Goal: Navigation & Orientation: Find specific page/section

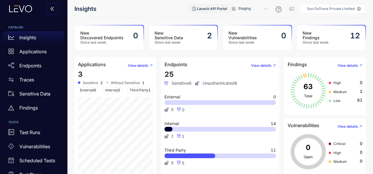
click at [215, 11] on span "Launch API Portal" at bounding box center [212, 9] width 30 height 4
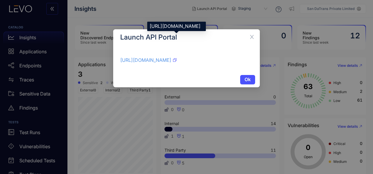
click at [171, 62] on link "[URL][DOMAIN_NAME]" at bounding box center [145, 60] width 51 height 6
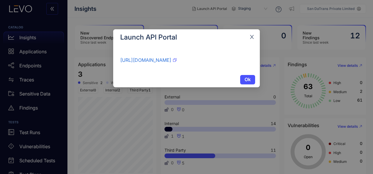
click at [253, 39] on icon "close" at bounding box center [251, 36] width 5 height 5
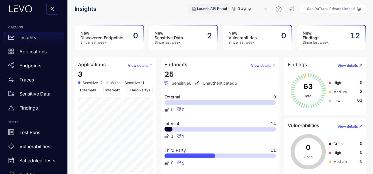
click at [222, 8] on span "Launch API Portal" at bounding box center [212, 9] width 30 height 4
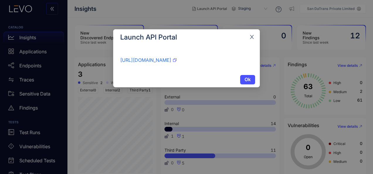
click at [251, 37] on icon "close" at bounding box center [251, 36] width 5 height 5
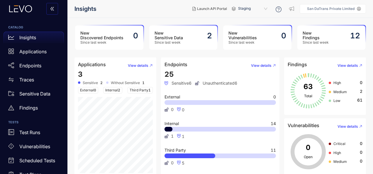
click at [278, 10] on icon at bounding box center [279, 9] width 6 height 6
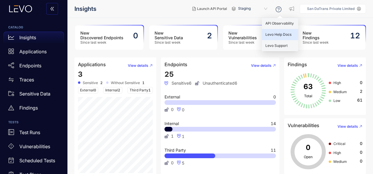
click at [272, 38] on div "Levo Help Docs" at bounding box center [280, 34] width 36 height 11
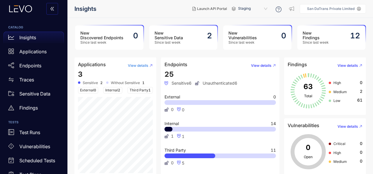
click at [144, 67] on span "View details" at bounding box center [138, 66] width 21 height 4
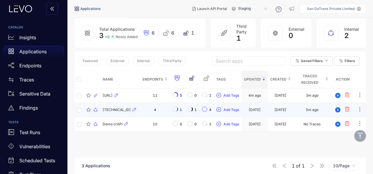
scroll to position [42, 0]
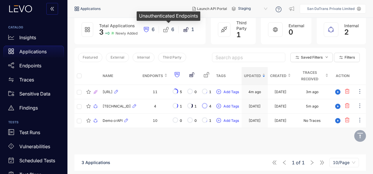
click at [167, 30] on icon at bounding box center [166, 30] width 6 height 6
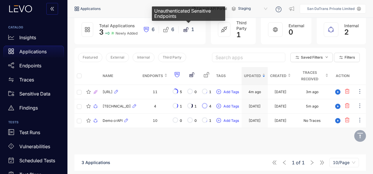
click at [188, 31] on icon at bounding box center [186, 30] width 6 height 6
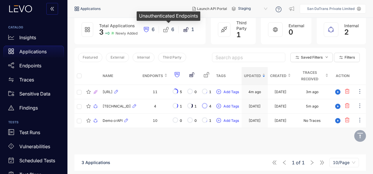
click at [170, 29] on div "6" at bounding box center [169, 30] width 20 height 6
click at [163, 31] on icon at bounding box center [166, 30] width 6 height 6
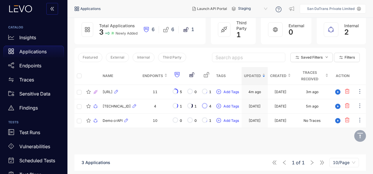
click at [143, 31] on div "6" at bounding box center [149, 30] width 20 height 6
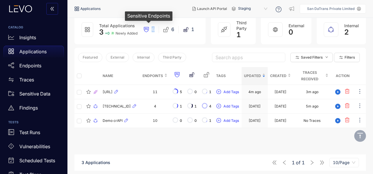
click at [142, 31] on div "6" at bounding box center [149, 30] width 20 height 6
drag, startPoint x: 142, startPoint y: 31, endPoint x: 198, endPoint y: 44, distance: 57.5
click at [198, 44] on div "Total Applications 3 + 0 Newly Added 6 6 1 Third Party 1 External 0 Internal 2" at bounding box center [221, 31] width 292 height 33
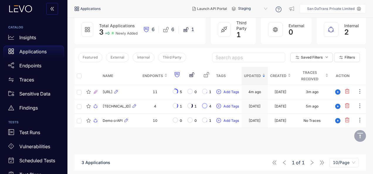
click at [222, 31] on icon at bounding box center [224, 29] width 6 height 6
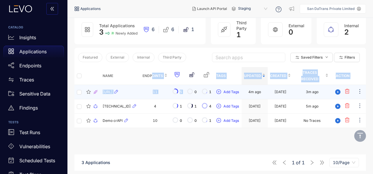
drag, startPoint x: 153, startPoint y: 74, endPoint x: 188, endPoint y: 86, distance: 37.0
click at [188, 86] on table "Name Endpoints Tags Updated Created Traces Received Action [URL] 11 5 0 1 Add T…" at bounding box center [221, 97] width 292 height 61
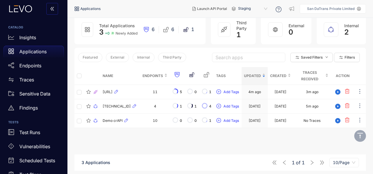
drag, startPoint x: 188, startPoint y: 86, endPoint x: 206, endPoint y: 16, distance: 73.2
click at [206, 16] on header "Applications Launch API Portal Staging API Observability Levo Help Docs Levo Su…" at bounding box center [221, 9] width 292 height 18
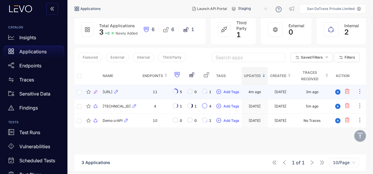
click at [151, 92] on td "11" at bounding box center [155, 92] width 30 height 14
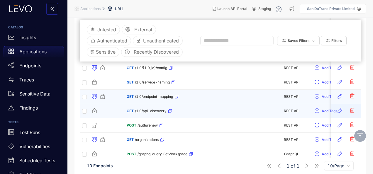
scroll to position [137, 0]
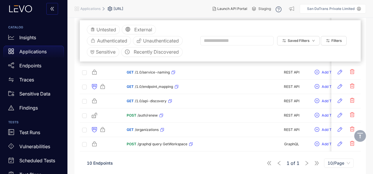
click at [315, 160] on div "1 of 1 10/Page" at bounding box center [310, 163] width 87 height 9
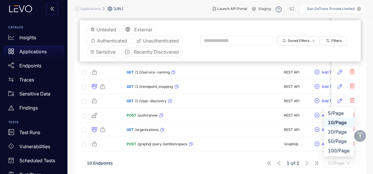
click at [334, 160] on span "10/Page" at bounding box center [339, 163] width 23 height 9
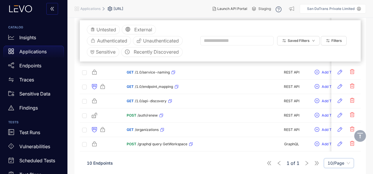
click at [334, 160] on span "10/Page" at bounding box center [339, 163] width 23 height 9
click at [155, 41] on span "Unauthenticated" at bounding box center [161, 40] width 36 height 5
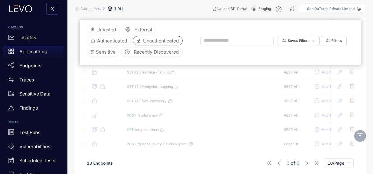
scroll to position [12, 0]
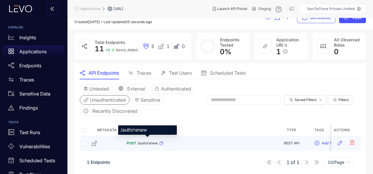
click at [145, 143] on span "/auth/renew" at bounding box center [148, 143] width 20 height 4
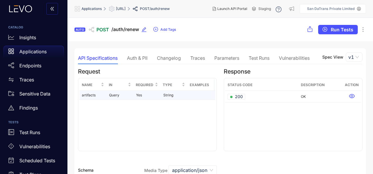
click at [93, 97] on td "artifacts" at bounding box center [93, 95] width 27 height 9
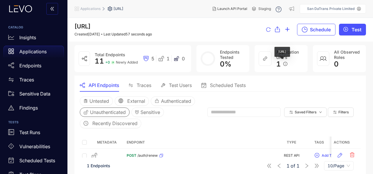
click at [283, 63] on icon "info-circle" at bounding box center [285, 64] width 4 height 4
click at [286, 63] on icon "info-circle" at bounding box center [285, 64] width 4 height 4
click at [267, 9] on span "Staging" at bounding box center [265, 9] width 13 height 4
click at [254, 8] on icon at bounding box center [254, 9] width 4 height 4
click at [41, 66] on p "Endpoints" at bounding box center [30, 65] width 22 height 5
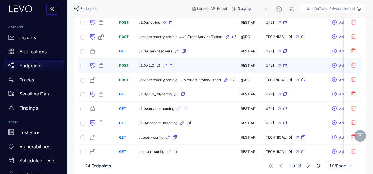
scroll to position [99, 0]
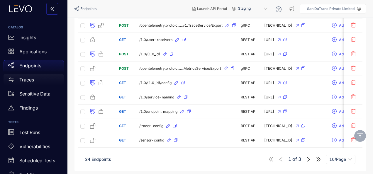
click at [19, 84] on div "Traces" at bounding box center [34, 80] width 60 height 12
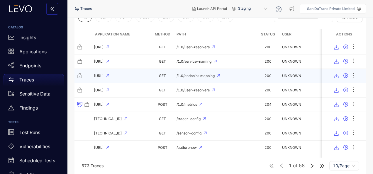
scroll to position [57, 0]
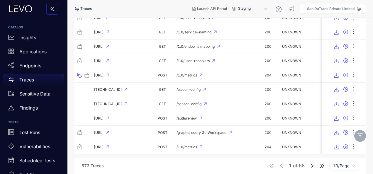
click at [324, 164] on icon "double-right" at bounding box center [322, 165] width 5 height 5
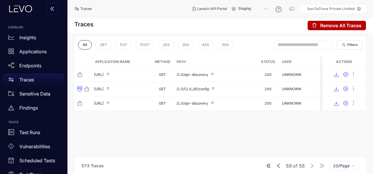
click at [272, 167] on div "58 of 58 10/Page" at bounding box center [312, 165] width 93 height 9
click at [271, 167] on icon "double-left" at bounding box center [268, 165] width 5 height 5
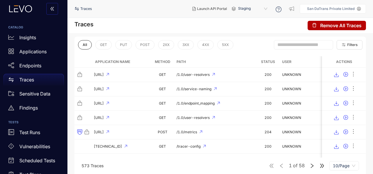
click at [313, 166] on icon "right" at bounding box center [312, 165] width 5 height 5
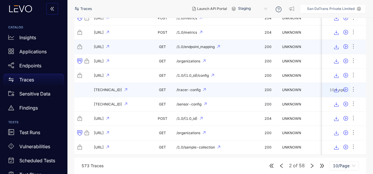
scroll to position [57, 0]
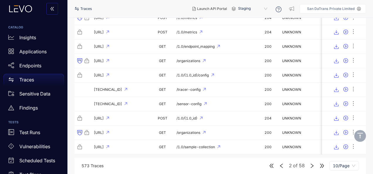
click at [310, 165] on icon "right" at bounding box center [312, 165] width 5 height 5
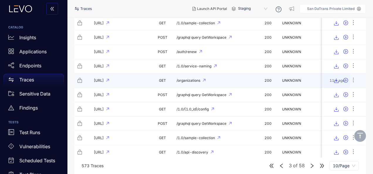
scroll to position [57, 0]
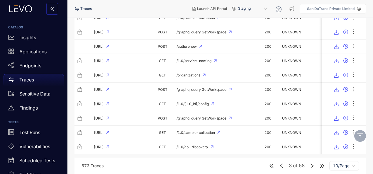
click at [314, 168] on icon "right" at bounding box center [312, 165] width 5 height 5
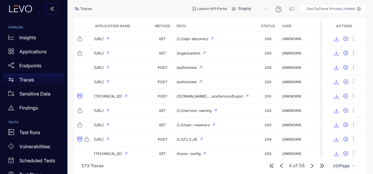
scroll to position [57, 0]
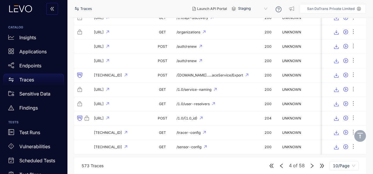
click at [312, 166] on icon "right" at bounding box center [312, 165] width 5 height 5
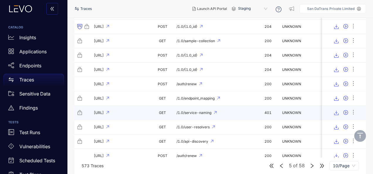
scroll to position [57, 0]
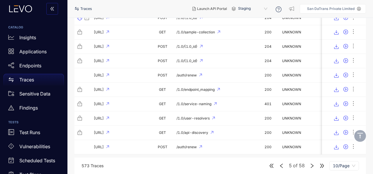
click at [312, 166] on icon "right" at bounding box center [312, 165] width 5 height 5
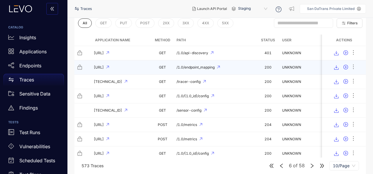
scroll to position [57, 0]
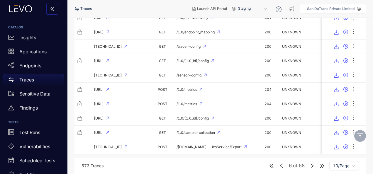
click at [311, 168] on icon "right" at bounding box center [312, 165] width 5 height 5
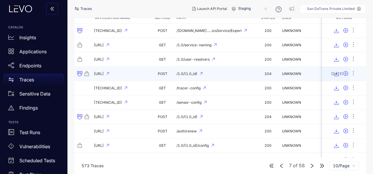
scroll to position [57, 0]
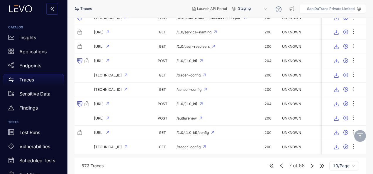
click at [315, 167] on icon "right" at bounding box center [312, 165] width 5 height 5
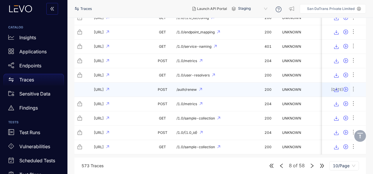
scroll to position [57, 0]
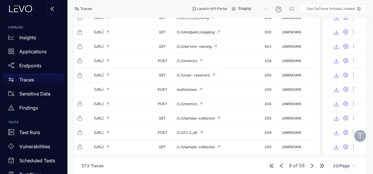
click at [313, 162] on div "8 of 58 10/Page" at bounding box center [314, 165] width 90 height 9
click at [313, 167] on icon "right" at bounding box center [312, 165] width 5 height 5
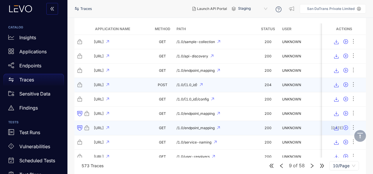
scroll to position [57, 0]
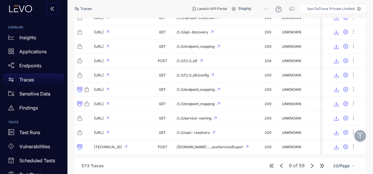
click at [313, 166] on icon "right" at bounding box center [312, 165] width 5 height 5
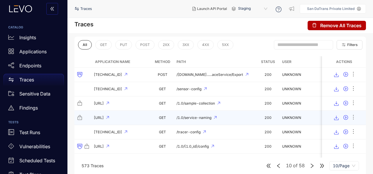
scroll to position [57, 0]
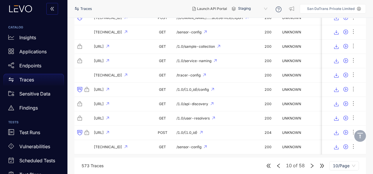
click at [312, 168] on icon "right" at bounding box center [312, 165] width 5 height 5
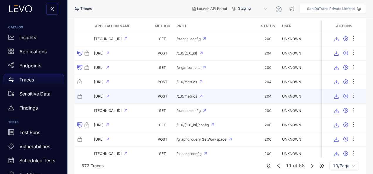
scroll to position [57, 0]
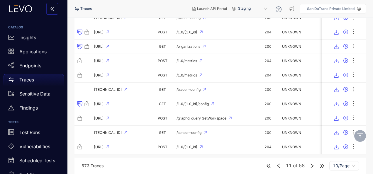
click at [313, 167] on icon "right" at bounding box center [312, 165] width 5 height 5
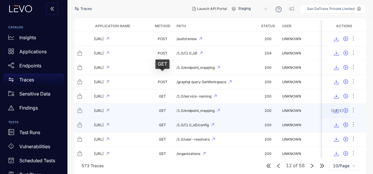
scroll to position [57, 0]
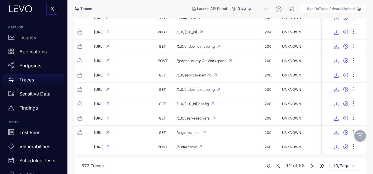
click at [313, 166] on icon "right" at bounding box center [312, 166] width 3 height 4
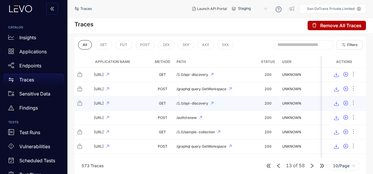
scroll to position [57, 0]
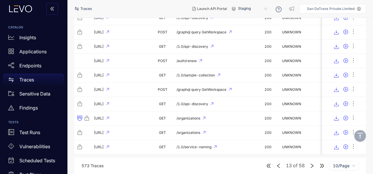
click at [311, 164] on icon "right" at bounding box center [312, 166] width 3 height 4
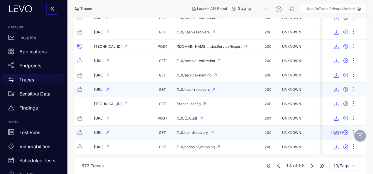
scroll to position [57, 0]
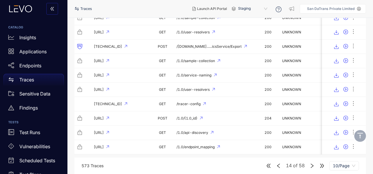
click at [312, 168] on icon "right" at bounding box center [312, 165] width 5 height 5
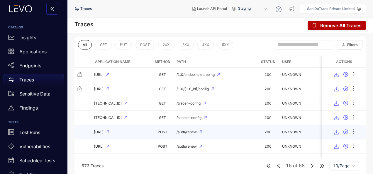
scroll to position [57, 0]
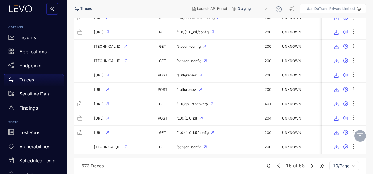
click at [314, 166] on icon "right" at bounding box center [312, 165] width 5 height 5
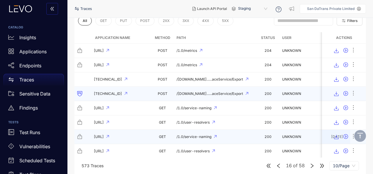
scroll to position [57, 0]
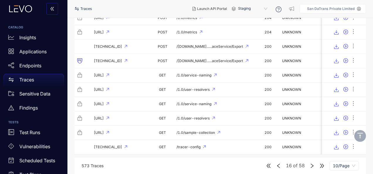
click at [309, 164] on div "16 of 58 10/Page" at bounding box center [312, 165] width 93 height 9
click at [314, 166] on icon "right" at bounding box center [312, 165] width 5 height 5
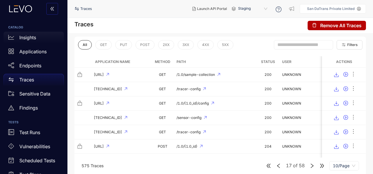
click at [26, 41] on div "Insights" at bounding box center [34, 38] width 60 height 12
